Goal: Information Seeking & Learning: Learn about a topic

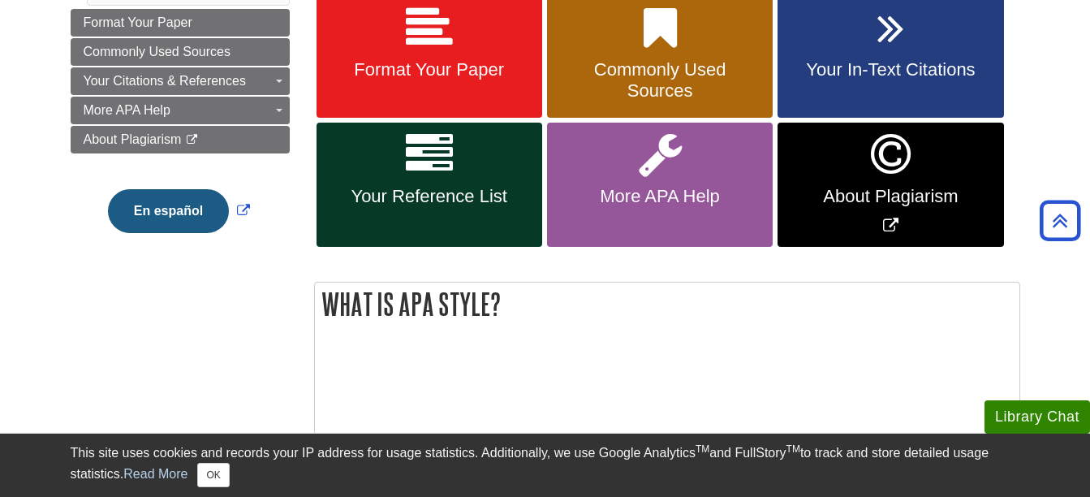
scroll to position [325, 0]
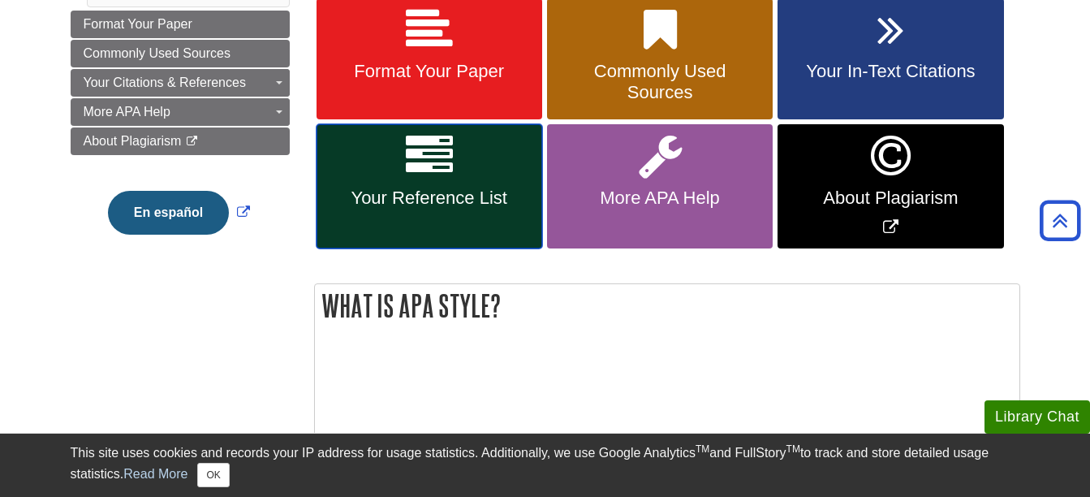
click at [473, 193] on span "Your Reference List" at bounding box center [429, 198] width 201 height 21
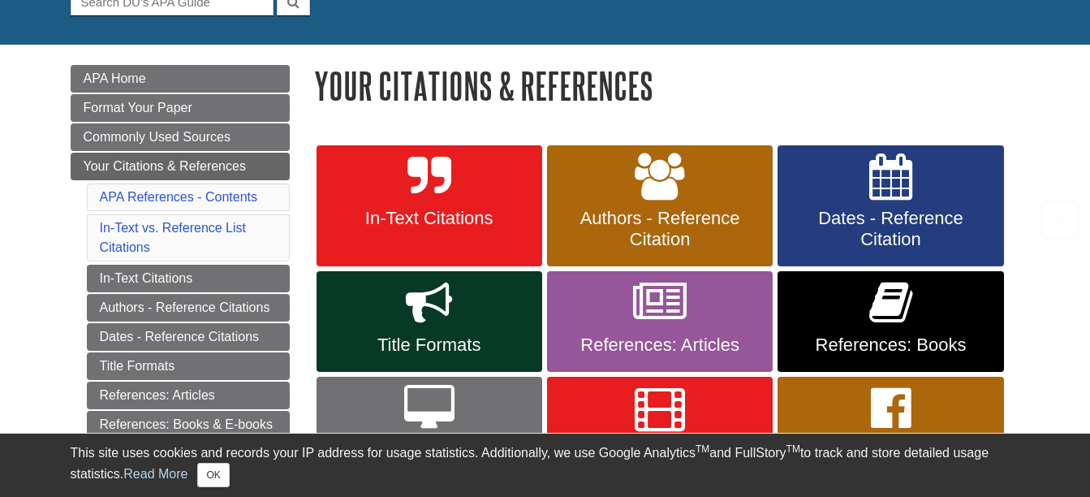
scroll to position [244, 0]
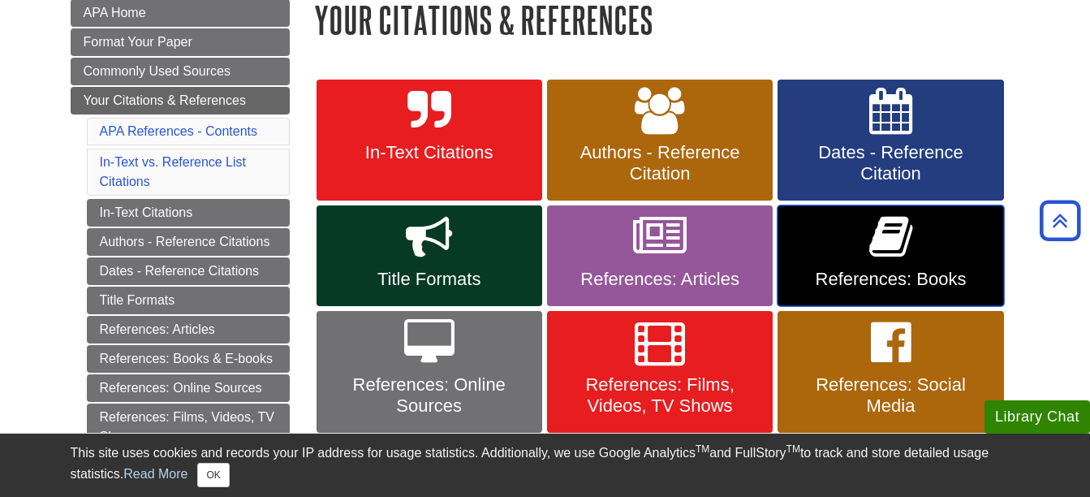
click at [832, 259] on link "References: Books" at bounding box center [891, 255] width 226 height 101
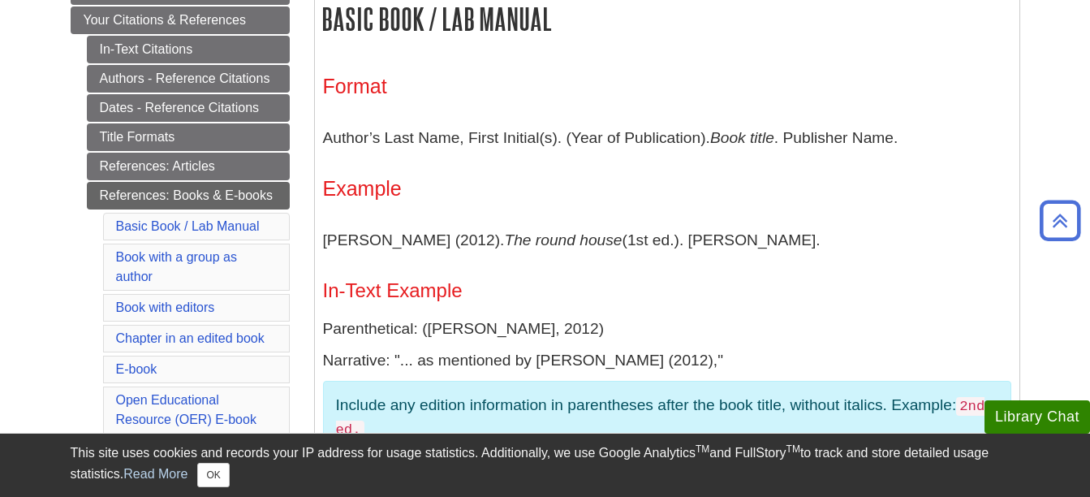
scroll to position [325, 0]
